Goal: Task Accomplishment & Management: Use online tool/utility

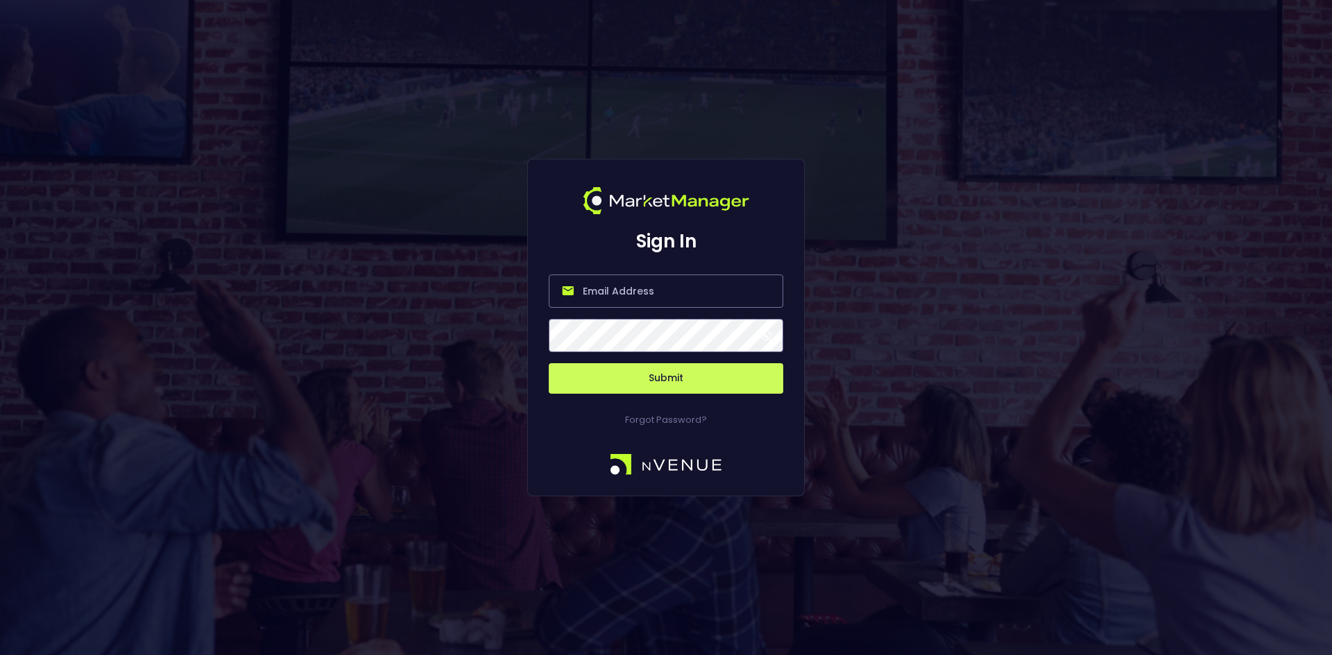
click at [594, 299] on input "email" at bounding box center [666, 291] width 234 height 33
type input "[EMAIL_ADDRESS][DOMAIN_NAME]"
click at [688, 372] on button "Submit" at bounding box center [666, 378] width 234 height 31
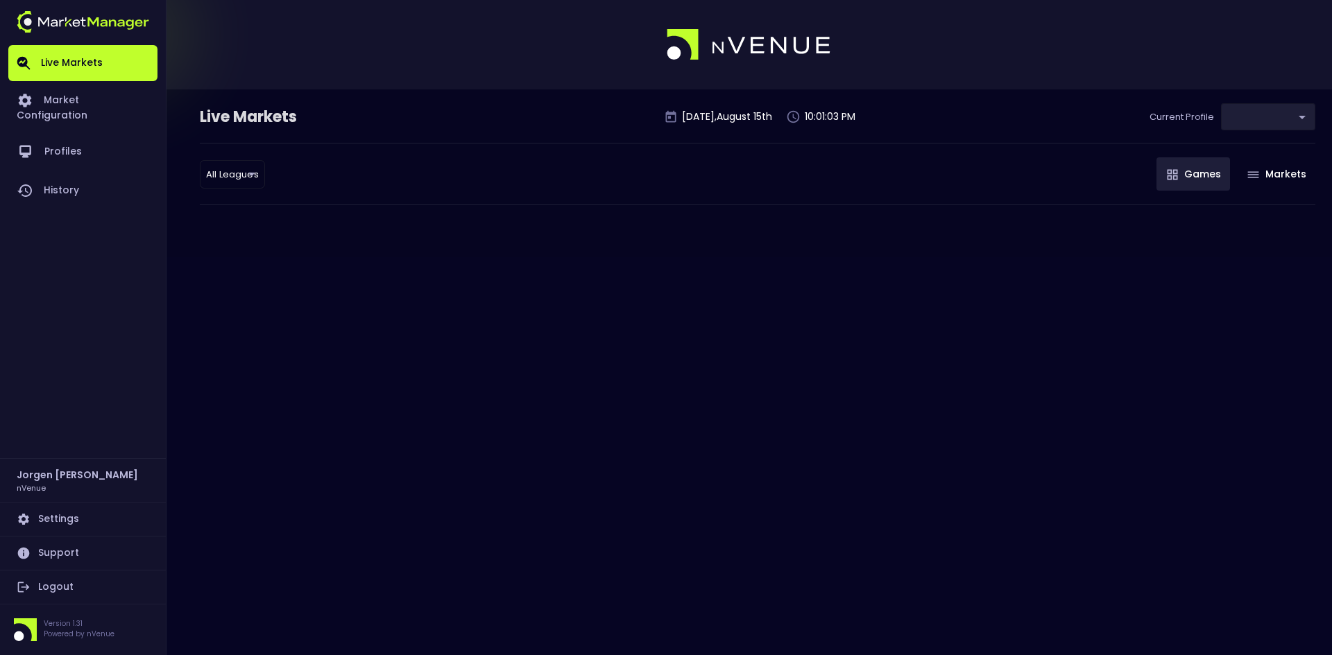
type input "0d810fa5-e353-4d9c-b11d-31f095cae871"
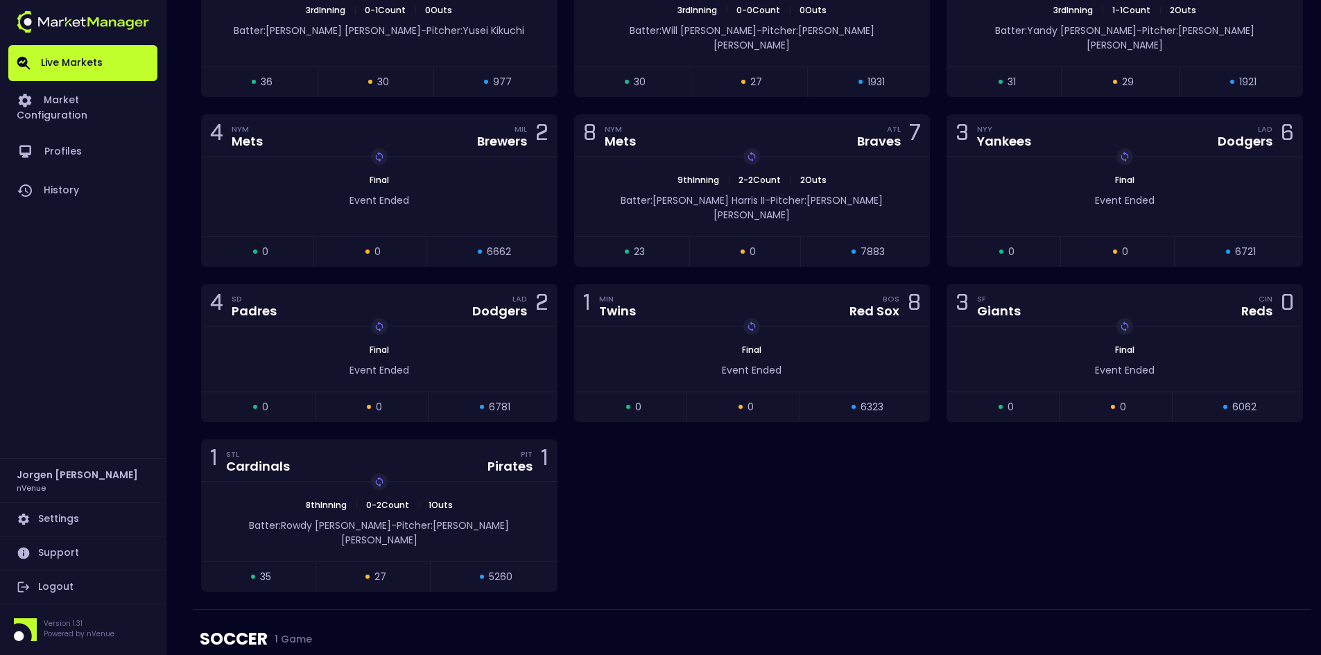
scroll to position [3218, 0]
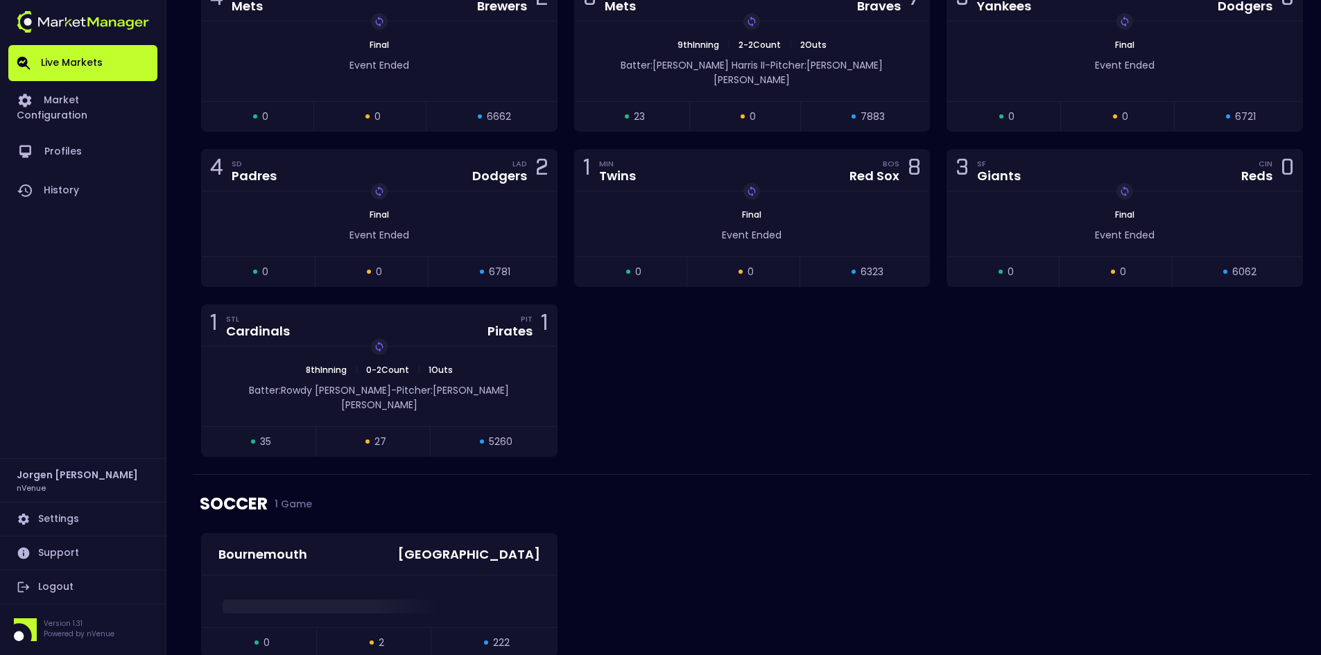
click at [785, 475] on div "SOCCER 1 Game" at bounding box center [752, 504] width 1105 height 58
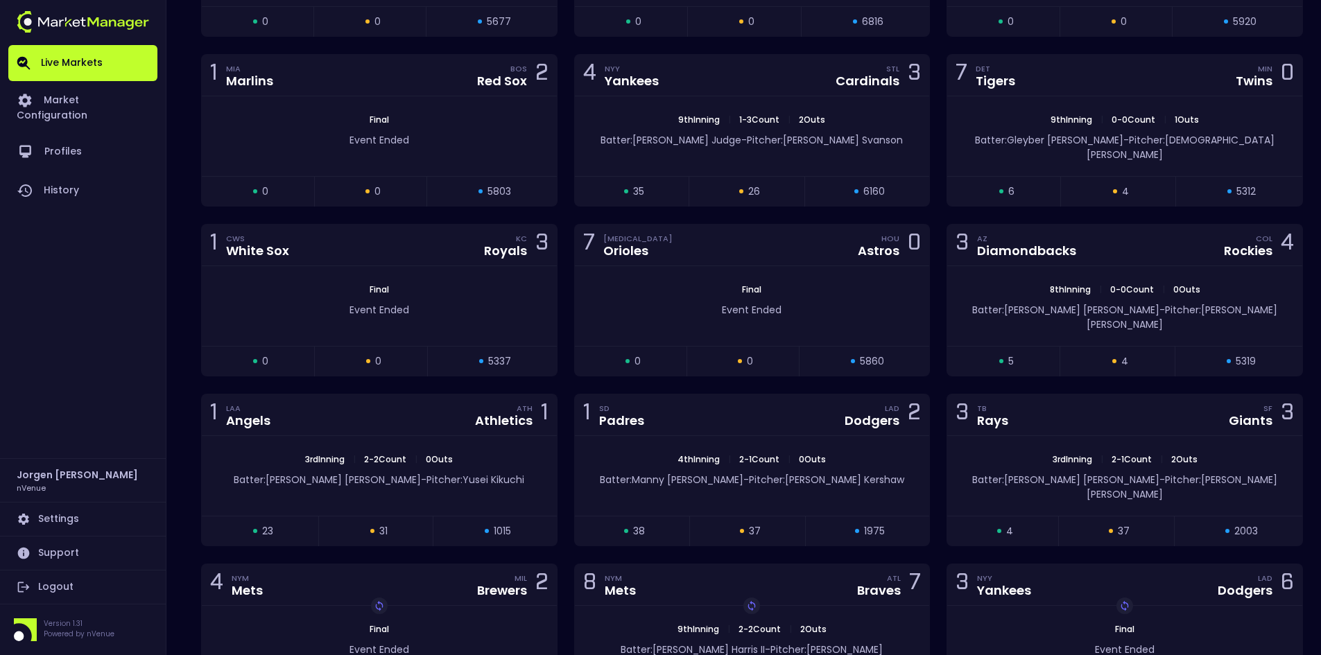
scroll to position [2455, 0]
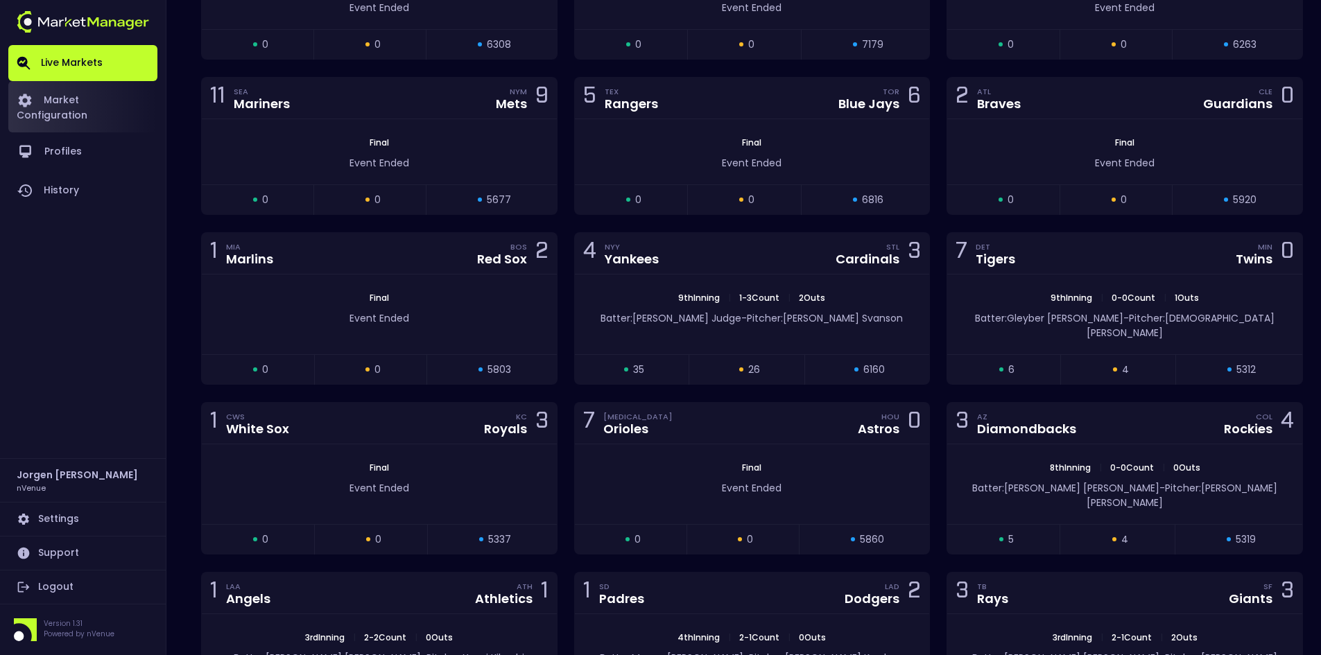
click at [72, 105] on link "Market Configuration" at bounding box center [82, 106] width 149 height 51
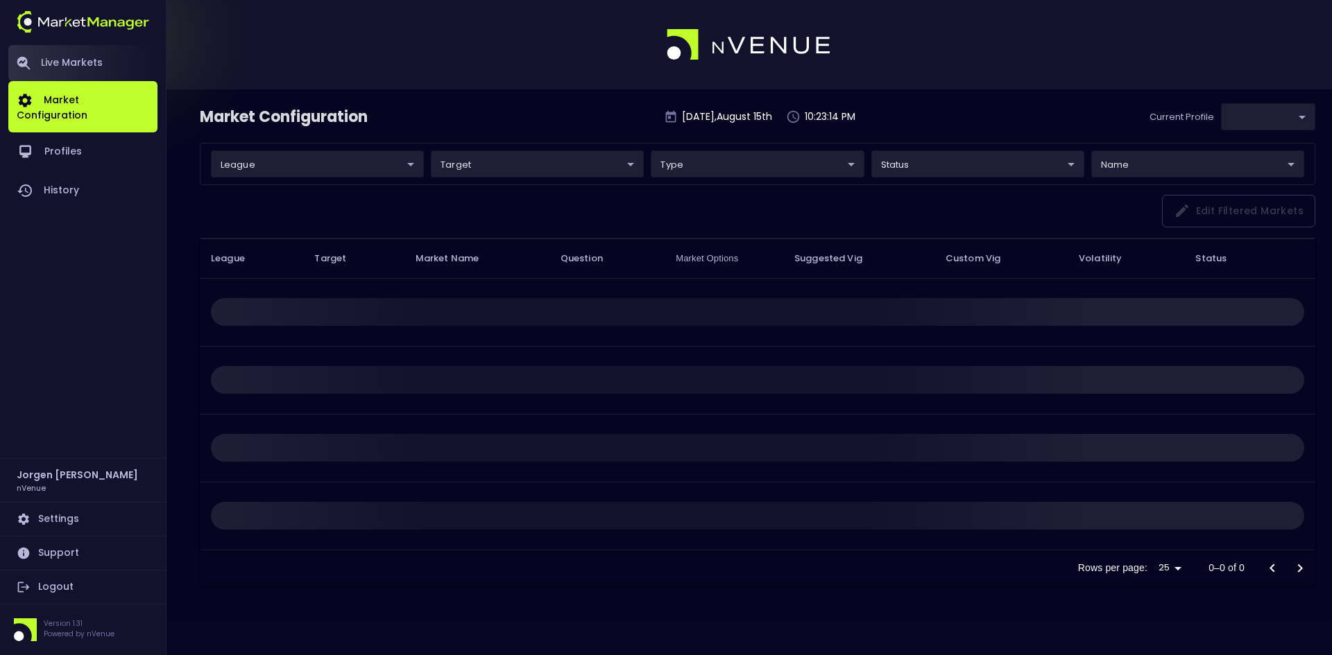
type input "0d810fa5-e353-4d9c-b11d-31f095cae871"
click at [78, 59] on link "Live Markets" at bounding box center [82, 63] width 149 height 36
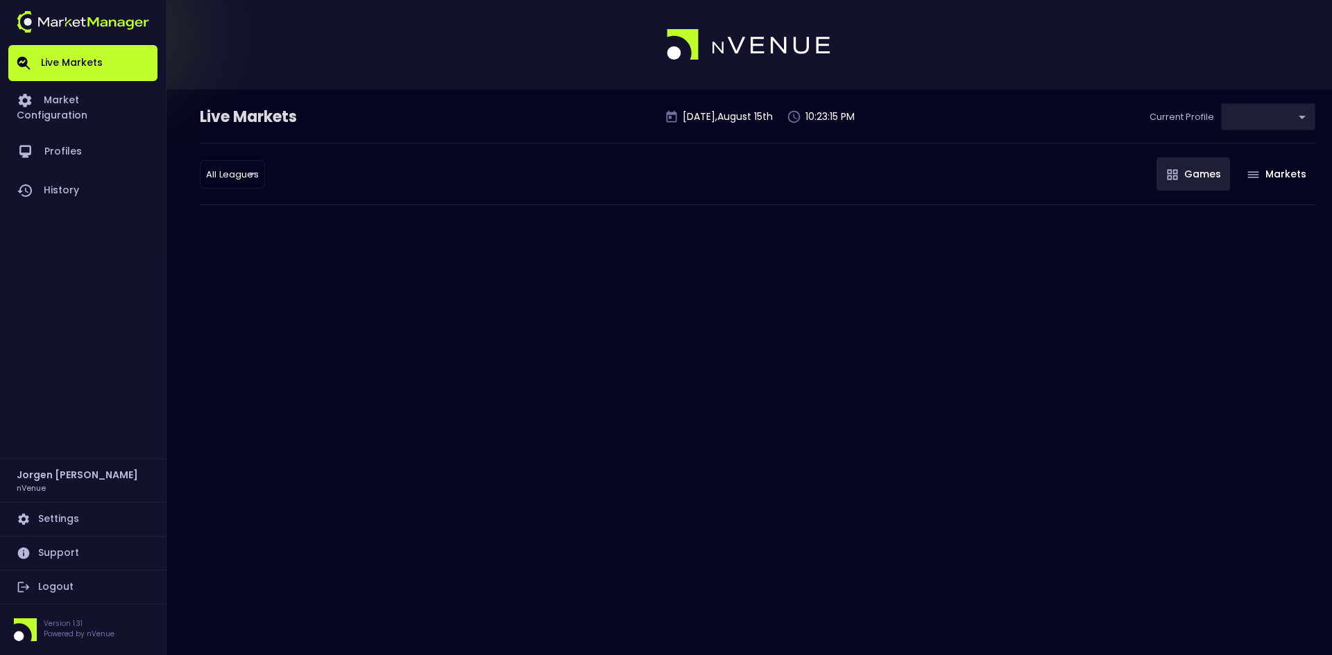
type input "0d810fa5-e353-4d9c-b11d-31f095cae871"
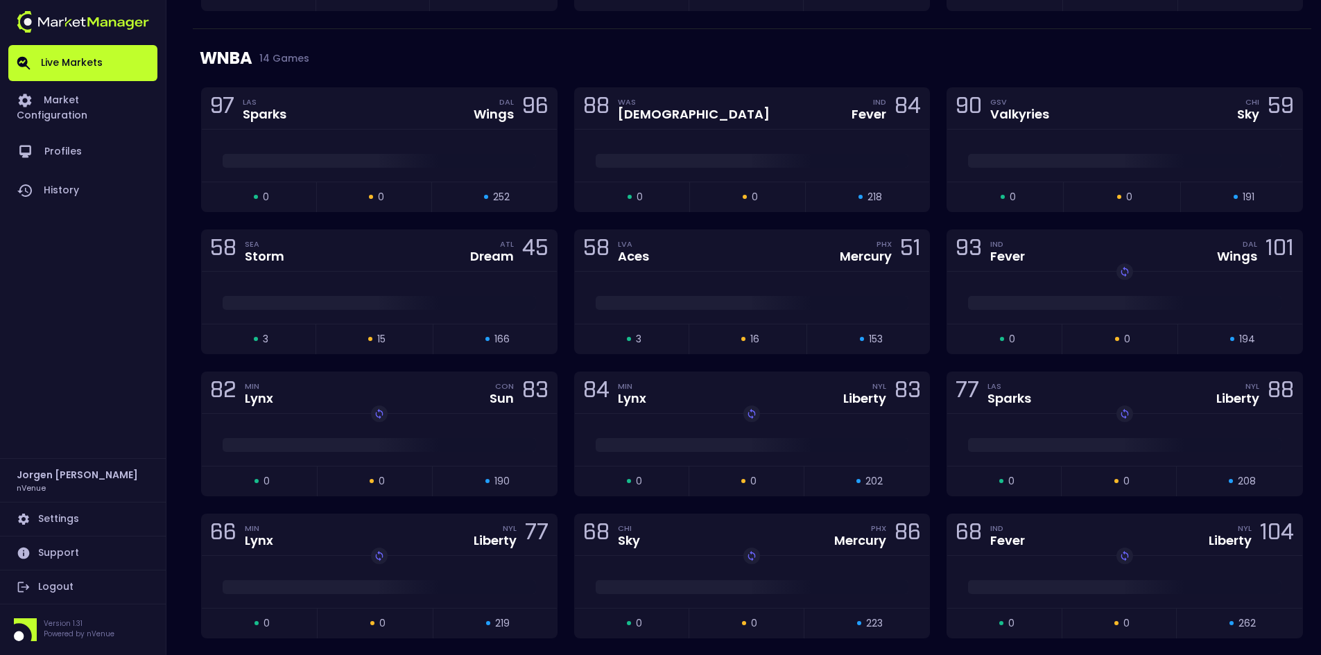
scroll to position [555, 0]
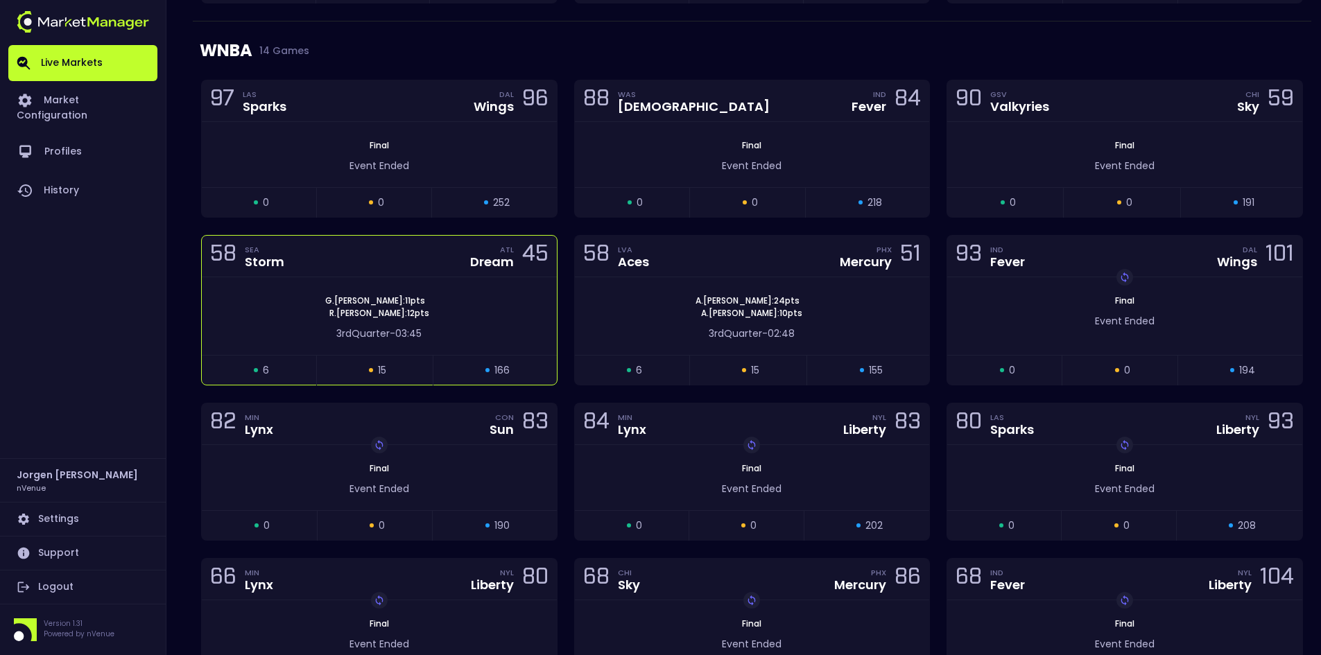
click at [459, 275] on div "58 SEA Storm ATL Dream 45" at bounding box center [379, 257] width 355 height 42
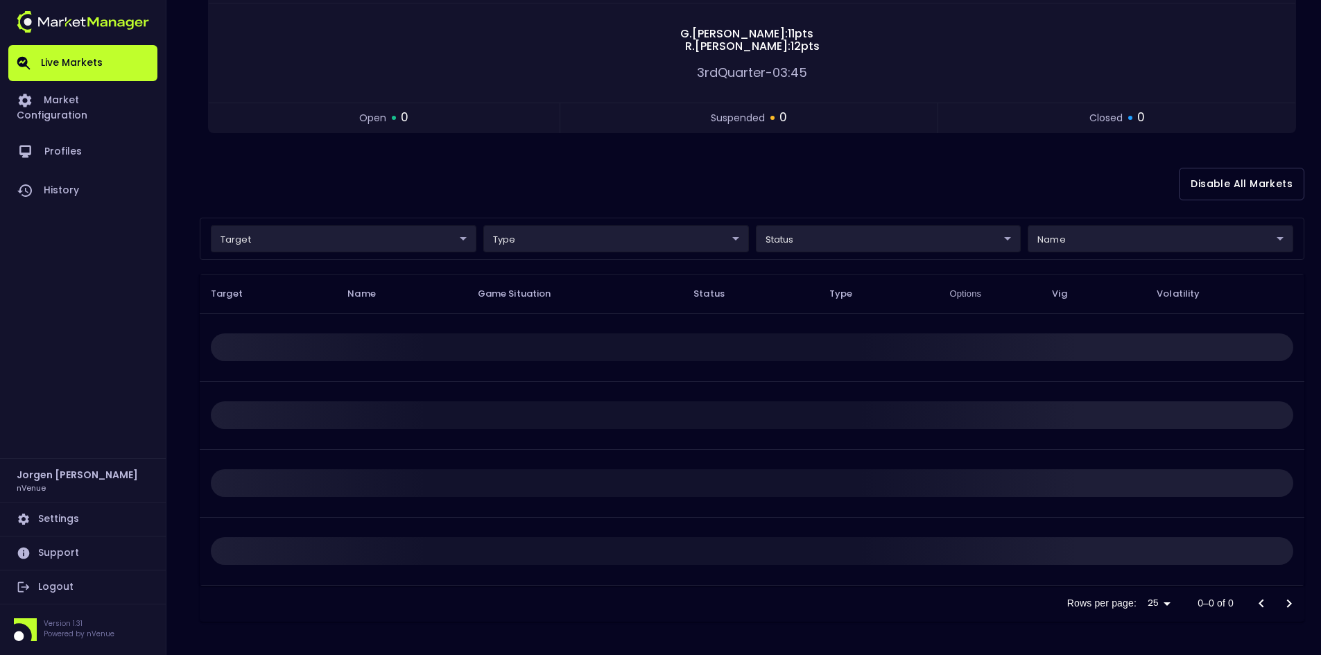
scroll to position [0, 0]
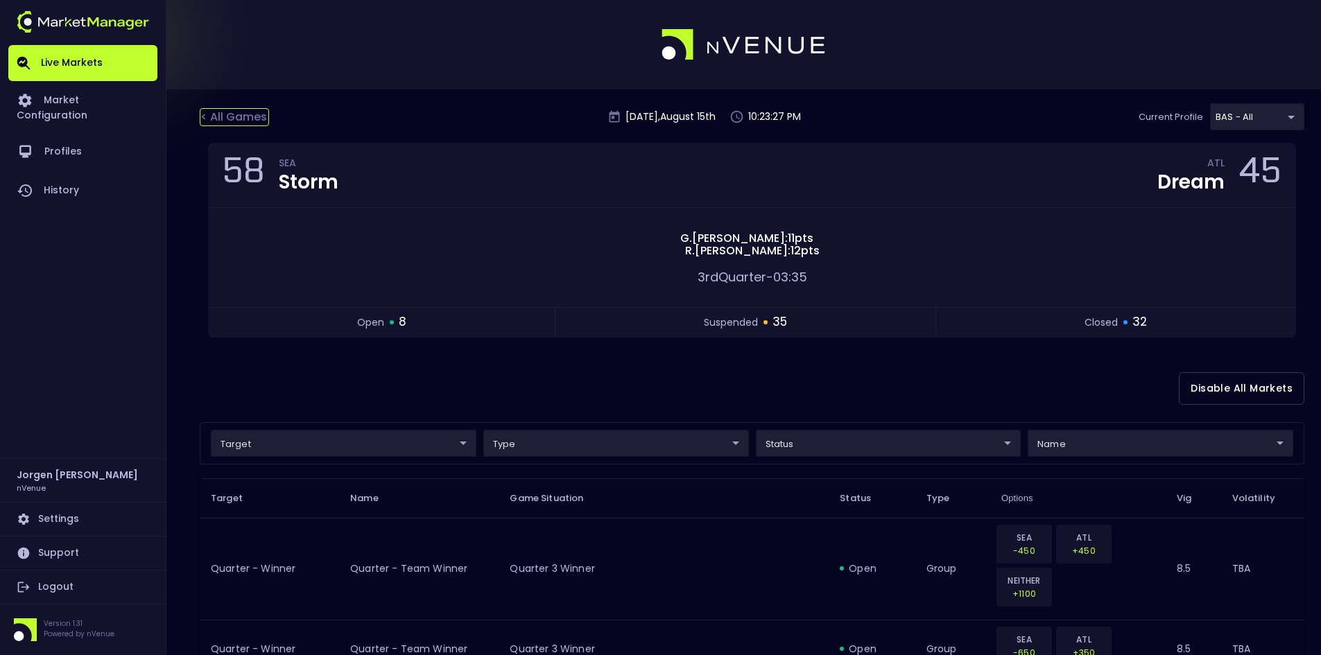
click at [255, 121] on div "< All Games" at bounding box center [234, 117] width 69 height 18
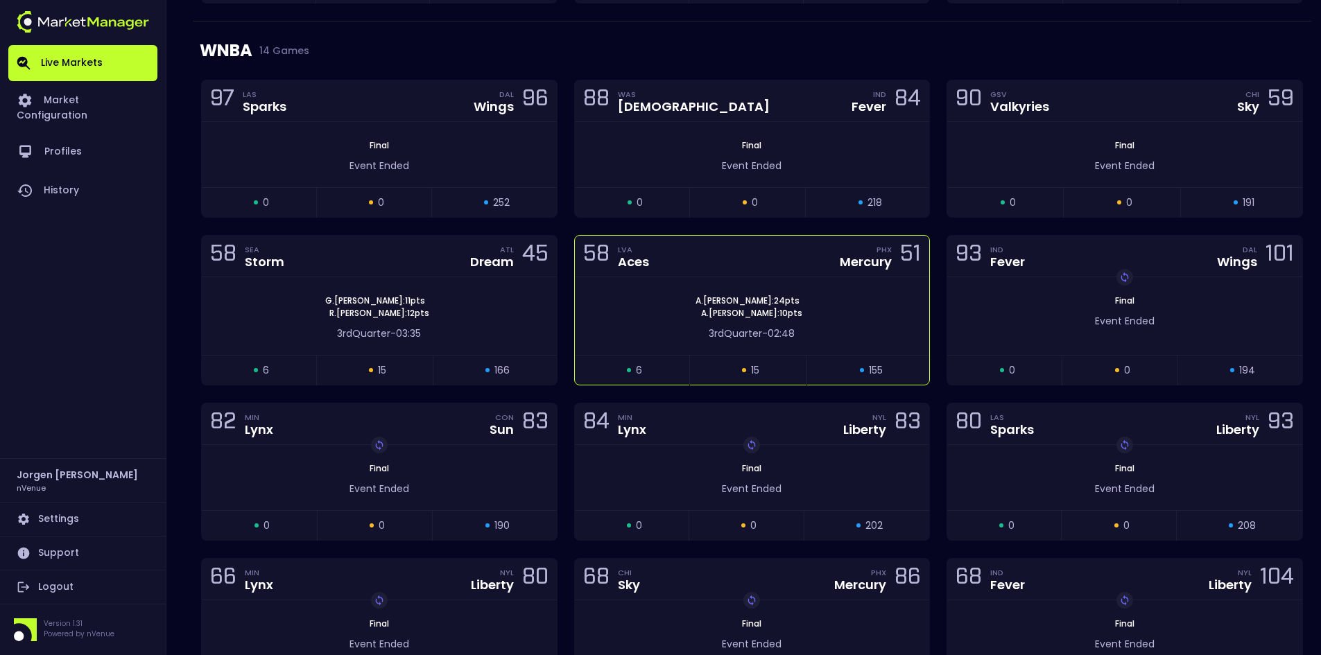
scroll to position [599, 0]
click at [631, 307] on div "[PERSON_NAME] : 24 pts [PERSON_NAME] : 10 pts" at bounding box center [752, 307] width 355 height 25
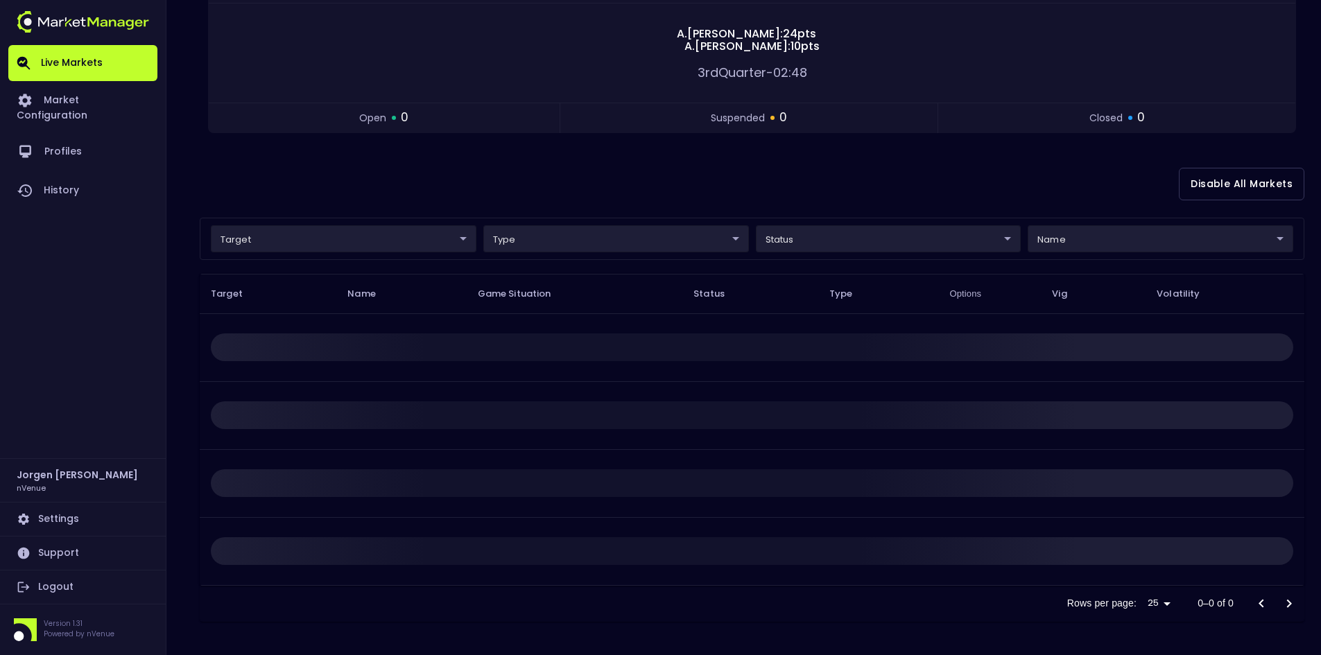
scroll to position [0, 0]
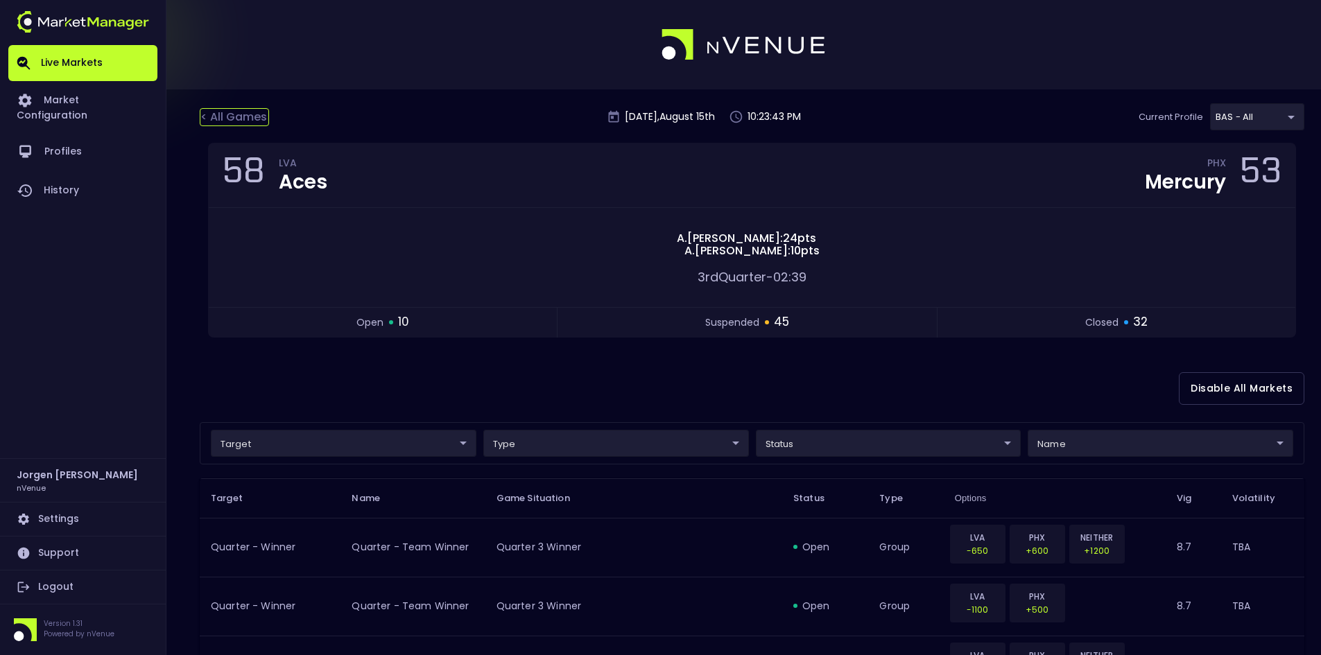
click at [246, 108] on div "< All Games" at bounding box center [234, 117] width 69 height 18
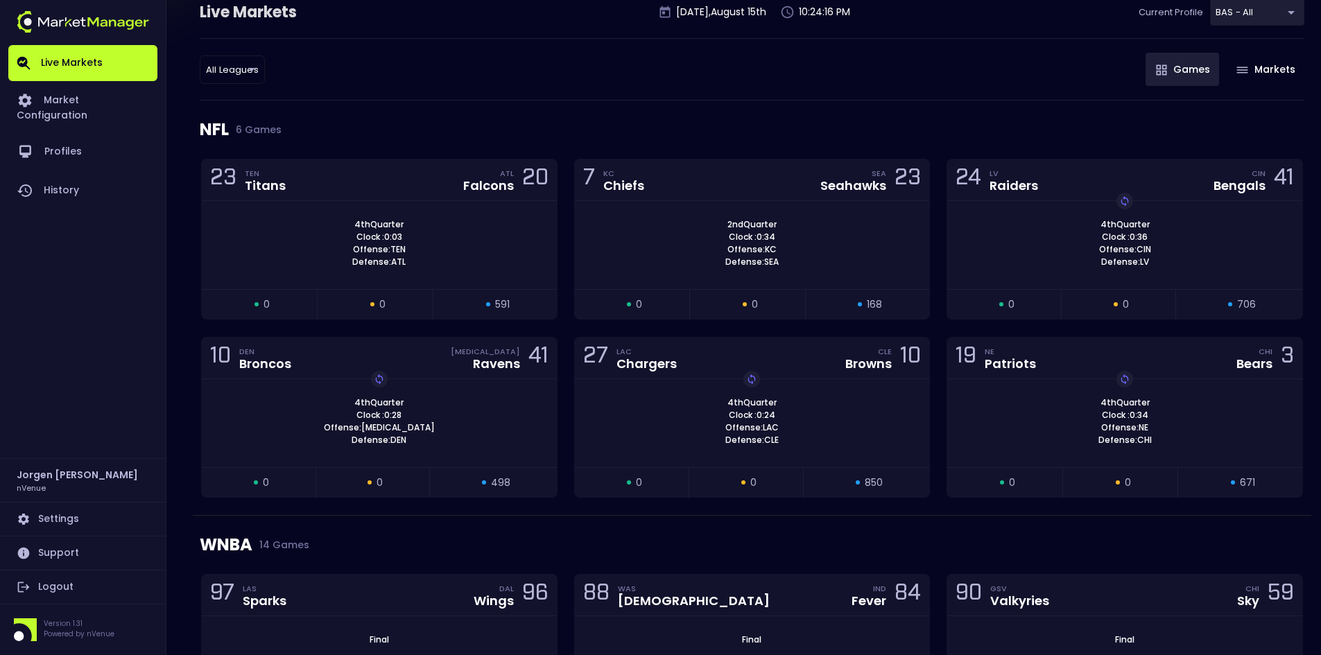
scroll to position [139, 0]
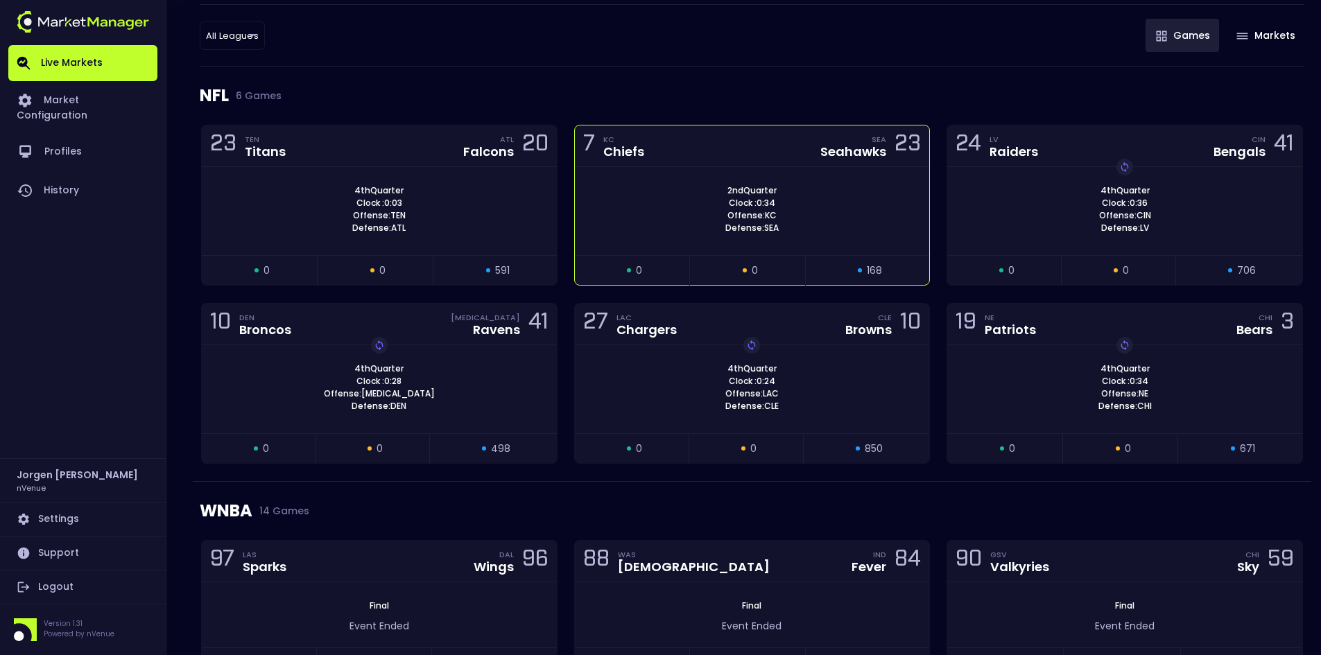
click at [708, 191] on div "2nd Quarter Clock : 0:34 Offense: KC Defense: SEA" at bounding box center [752, 210] width 355 height 50
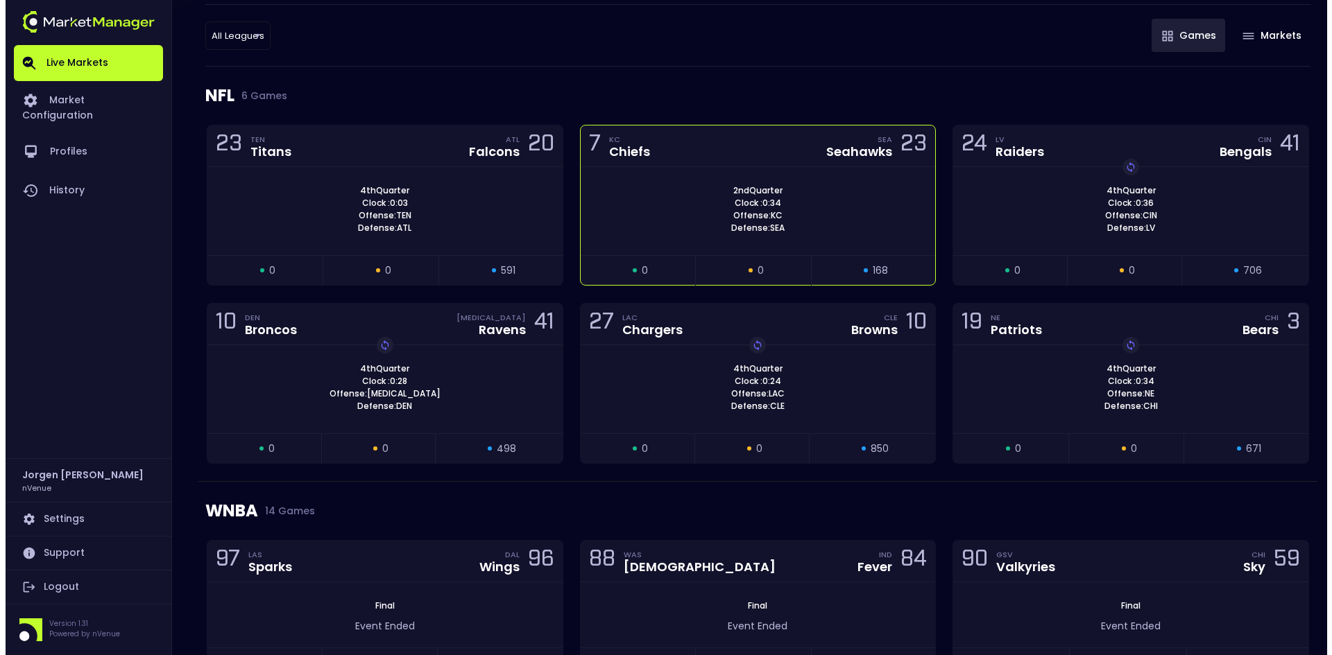
scroll to position [0, 0]
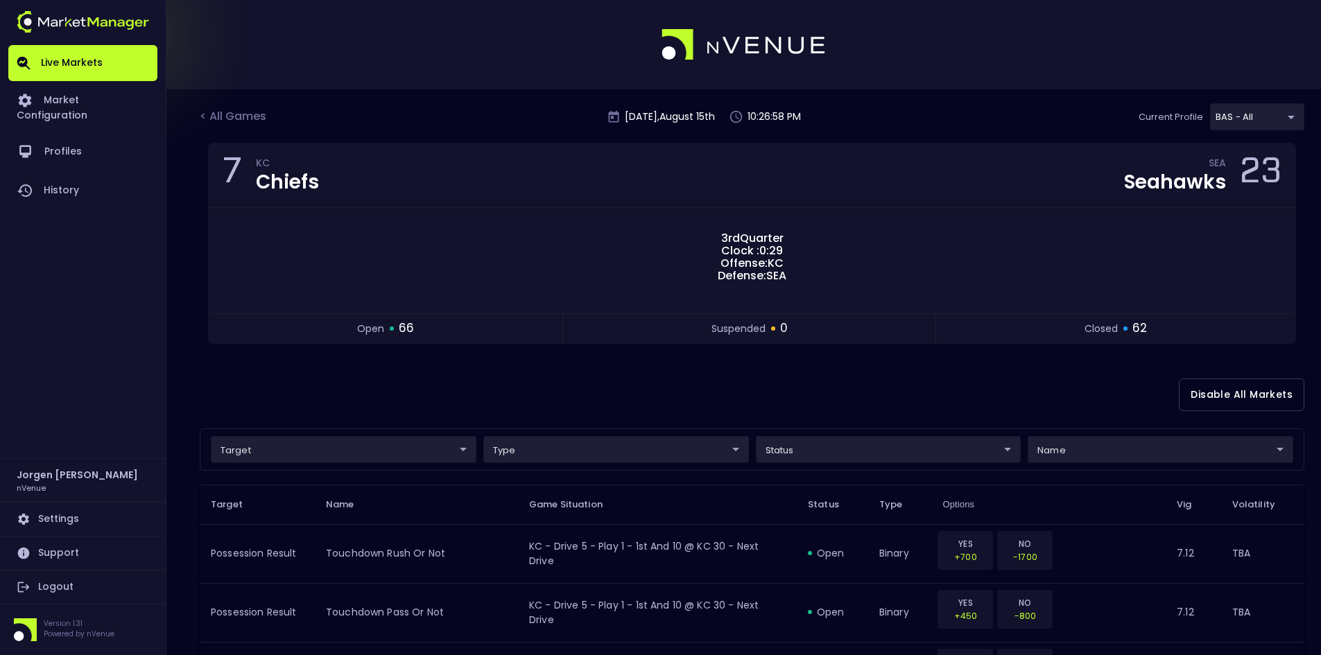
click at [714, 403] on div "Disable All Markets" at bounding box center [752, 394] width 1105 height 67
click at [237, 116] on div "< All Games" at bounding box center [234, 117] width 69 height 18
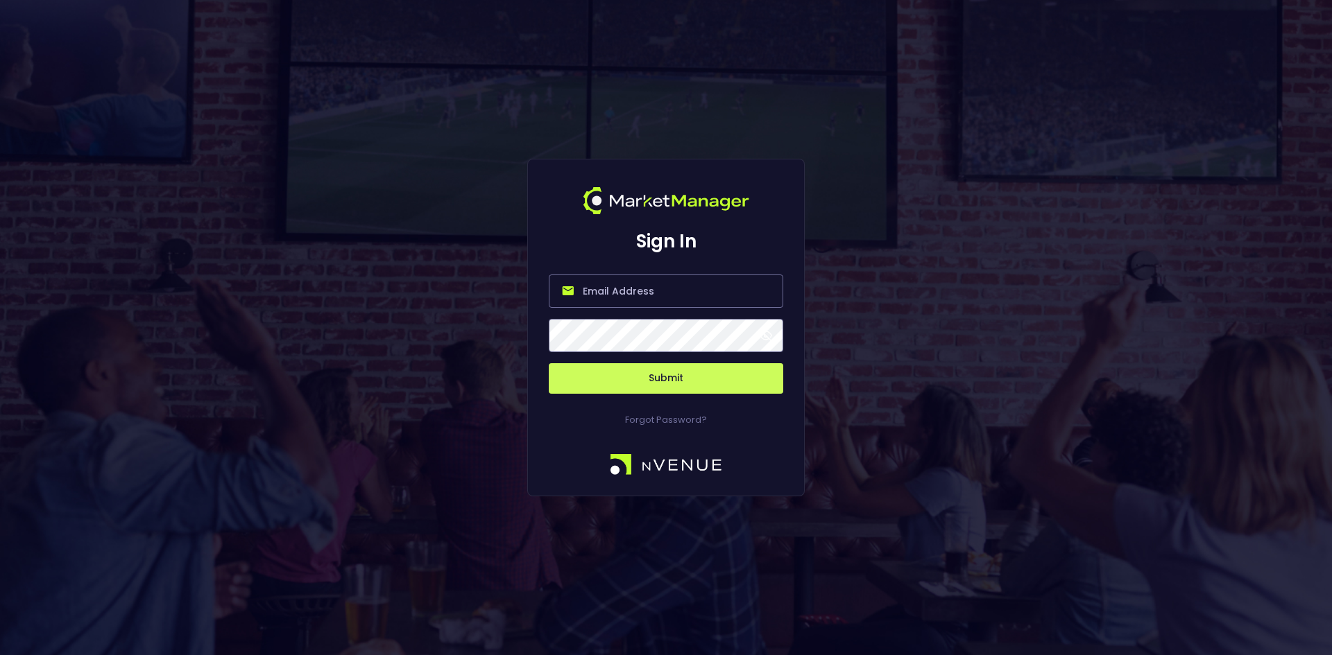
click at [678, 292] on input "email" at bounding box center [666, 291] width 234 height 33
type input "[EMAIL_ADDRESS][DOMAIN_NAME]"
click at [674, 374] on button "Submit" at bounding box center [666, 378] width 234 height 31
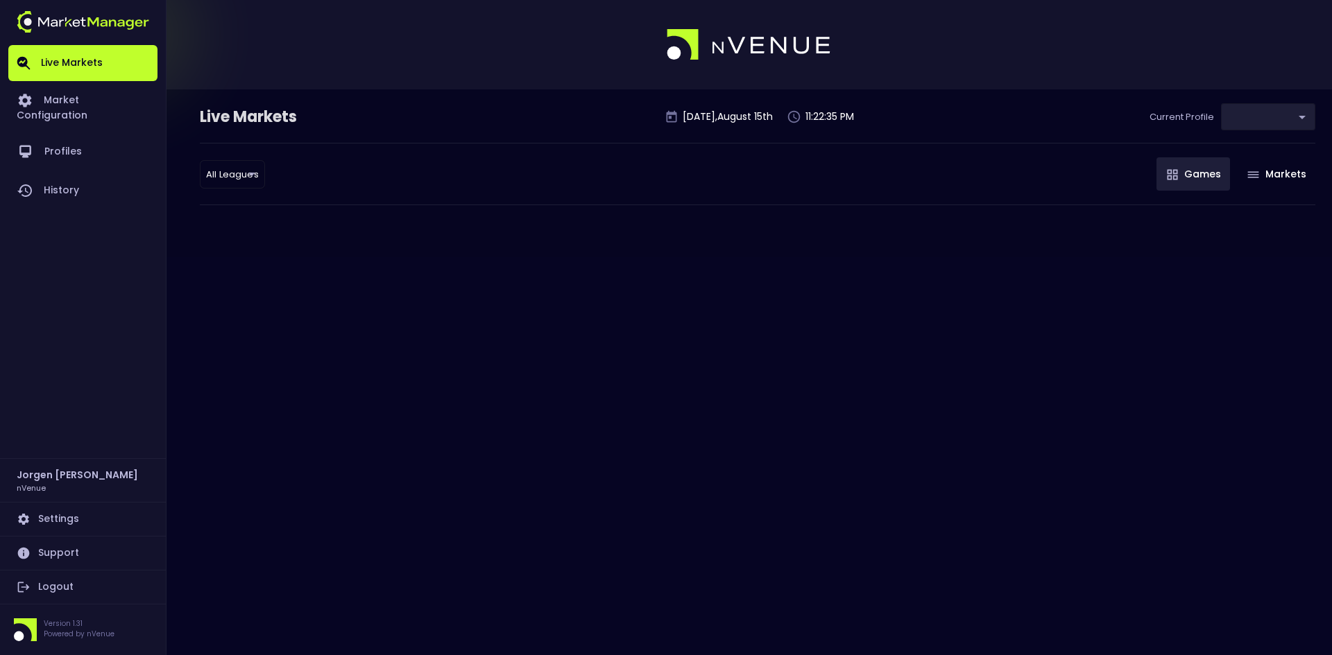
type input "0d810fa5-e353-4d9c-b11d-31f095cae871"
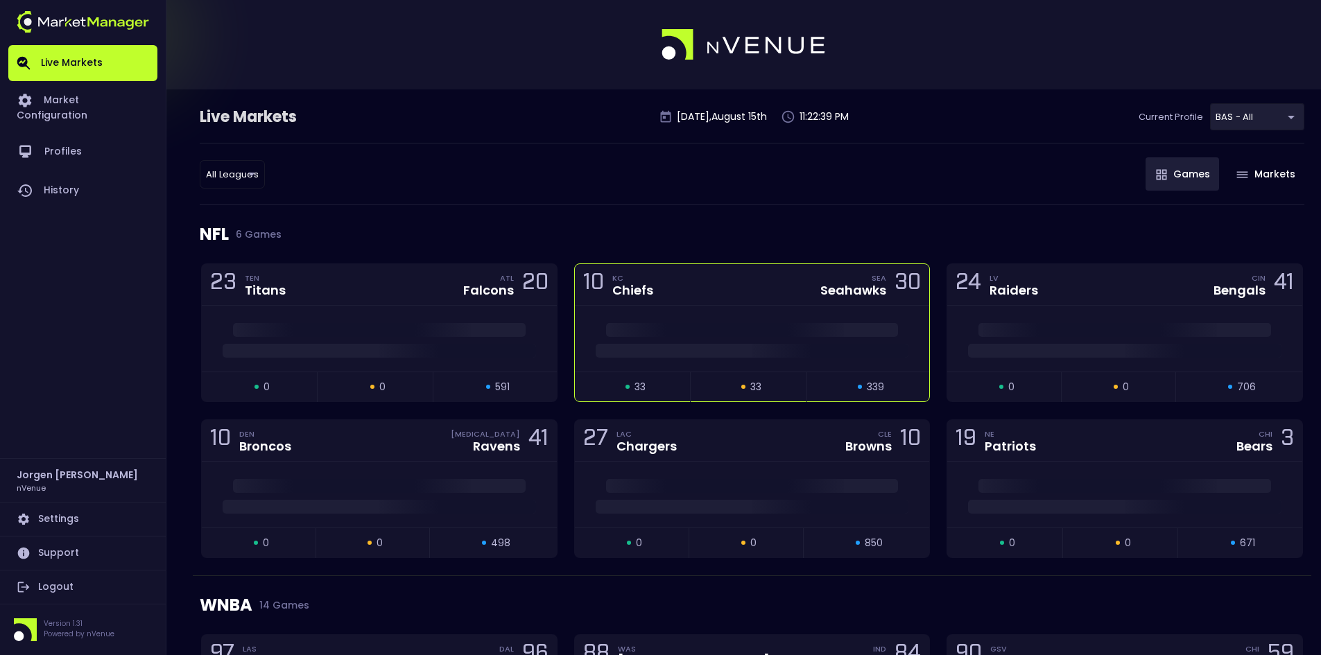
click at [708, 302] on div "10 KC Chiefs SEA Seahawks 30" at bounding box center [752, 285] width 355 height 42
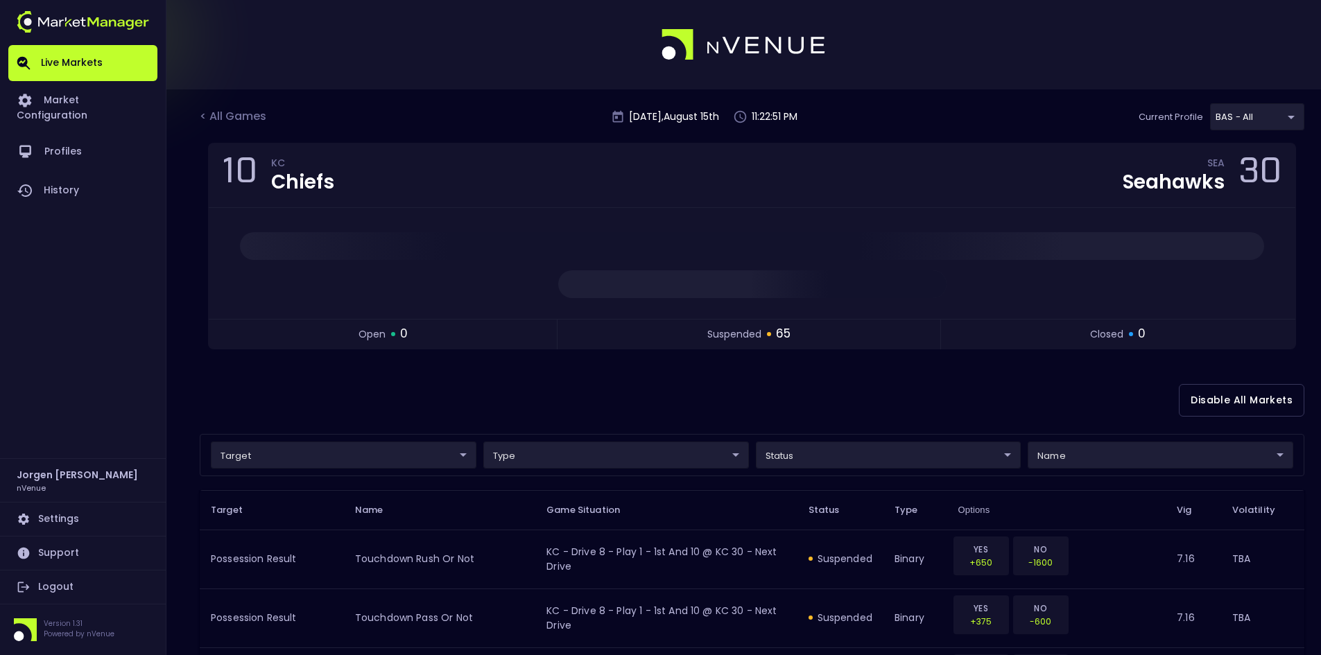
click at [815, 397] on div "Disable All Markets" at bounding box center [752, 400] width 1105 height 67
